Goal: Navigation & Orientation: Find specific page/section

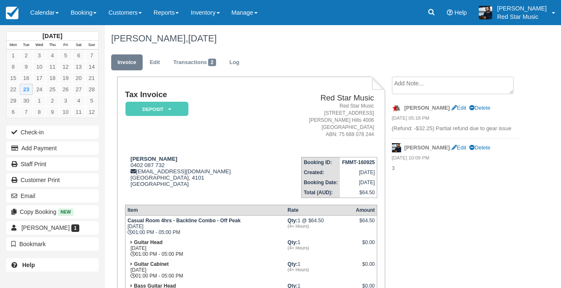
scroll to position [84, 0]
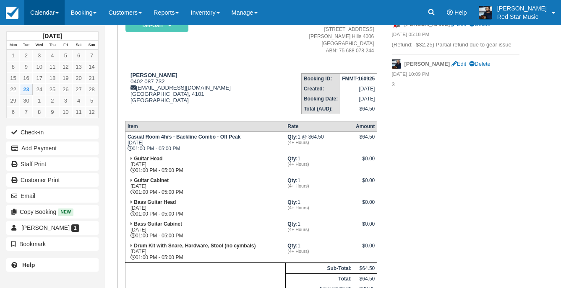
click at [39, 16] on link "Calendar" at bounding box center [44, 12] width 40 height 25
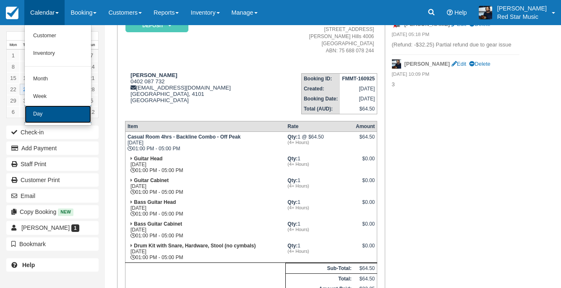
click at [54, 120] on link "Day" at bounding box center [58, 115] width 66 height 18
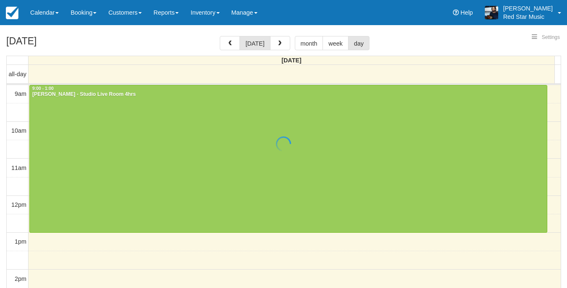
select select
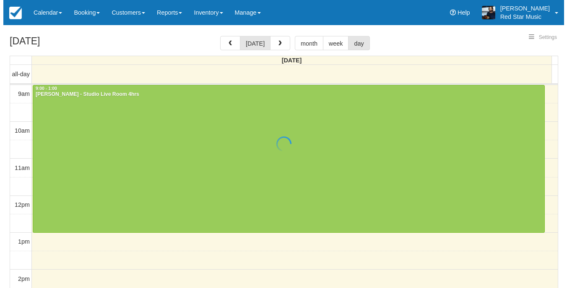
scroll to position [91, 0]
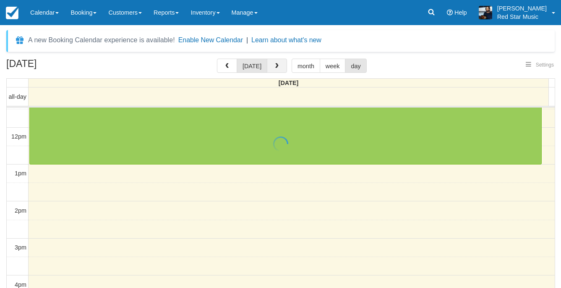
select select
click at [274, 66] on span "button" at bounding box center [277, 66] width 6 height 6
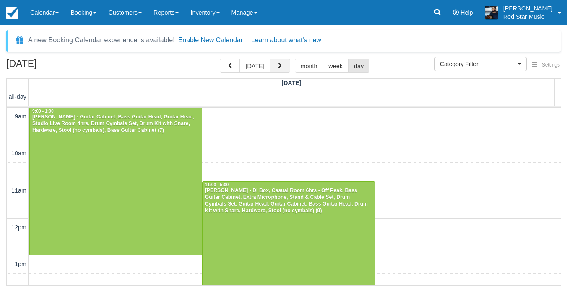
click at [278, 68] on span "button" at bounding box center [280, 66] width 6 height 6
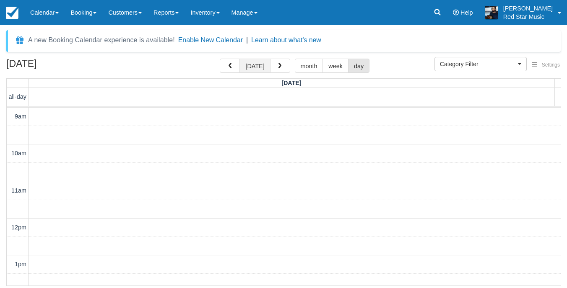
scroll to position [303, 0]
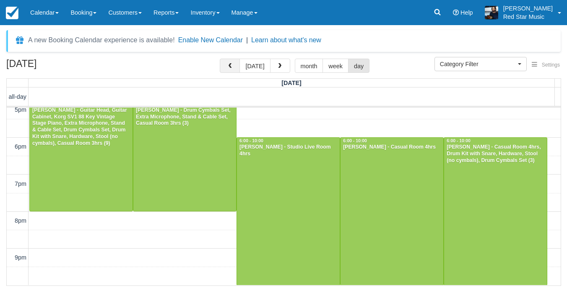
click at [234, 70] on button "button" at bounding box center [230, 66] width 20 height 14
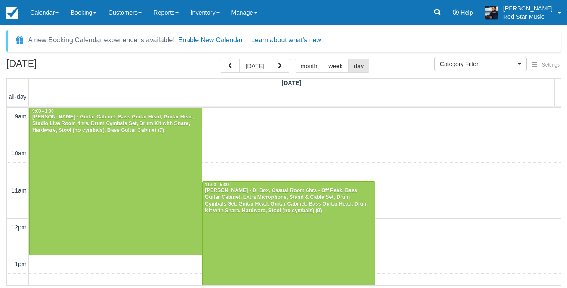
scroll to position [303, 0]
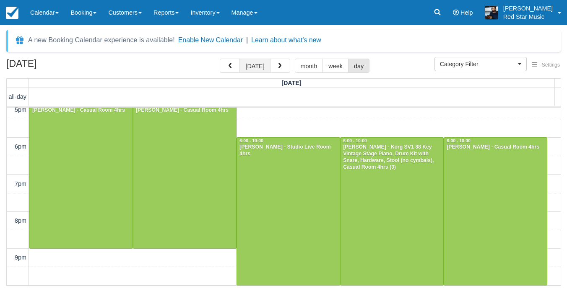
click at [253, 65] on button "today" at bounding box center [254, 66] width 31 height 14
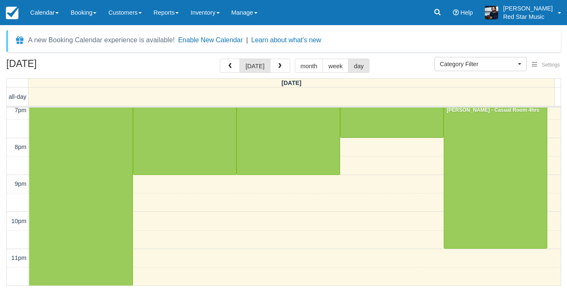
scroll to position [335, 0]
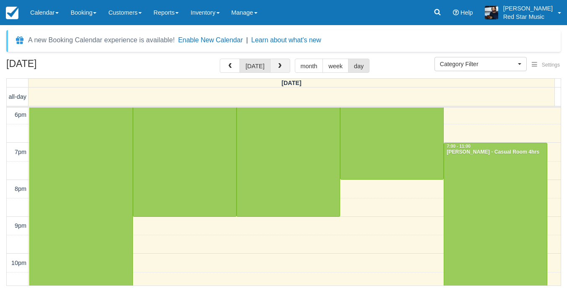
click at [284, 65] on button "button" at bounding box center [280, 66] width 20 height 14
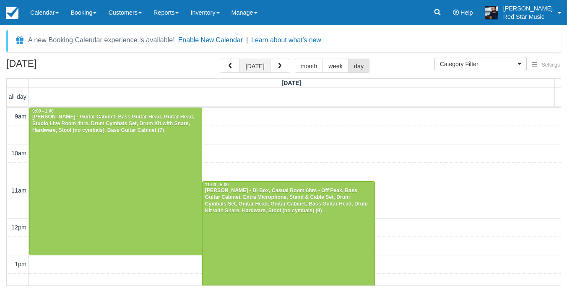
click at [257, 66] on button "today" at bounding box center [254, 66] width 31 height 14
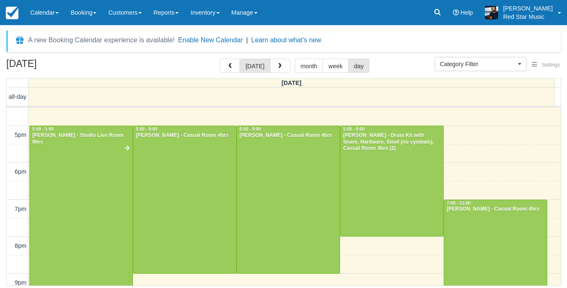
scroll to position [293, 0]
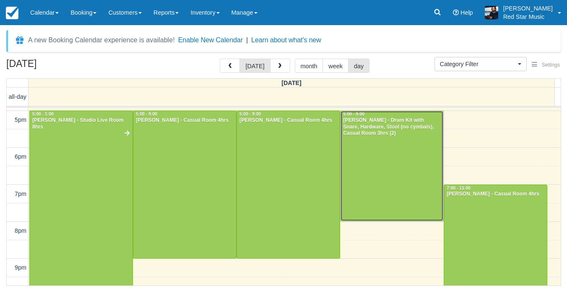
click at [373, 161] on div at bounding box center [391, 166] width 103 height 110
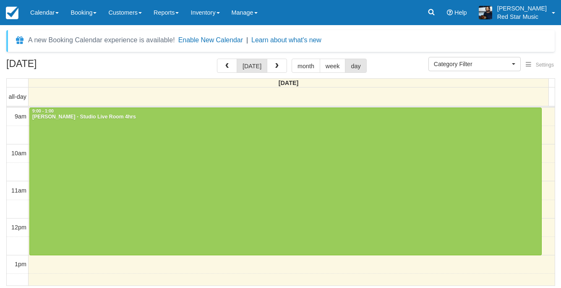
select select
click at [277, 65] on span "button" at bounding box center [280, 66] width 6 height 6
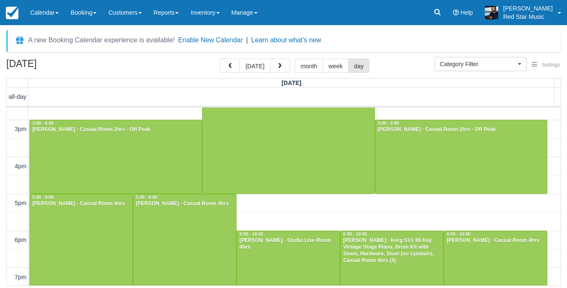
scroll to position [252, 0]
